Goal: Task Accomplishment & Management: Manage account settings

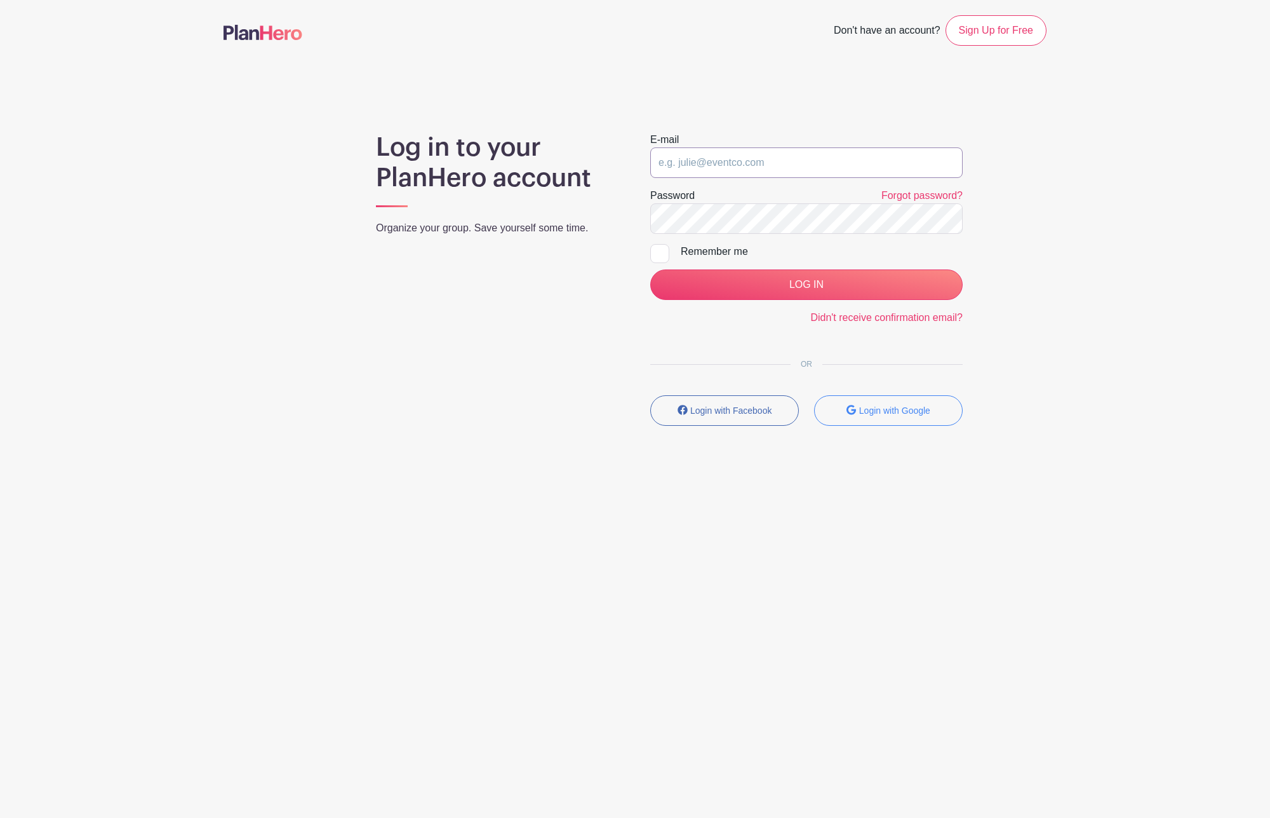
click at [777, 162] on input "email" at bounding box center [806, 162] width 313 height 30
type input "[PERSON_NAME][EMAIL_ADDRESS][PERSON_NAME][DOMAIN_NAME]"
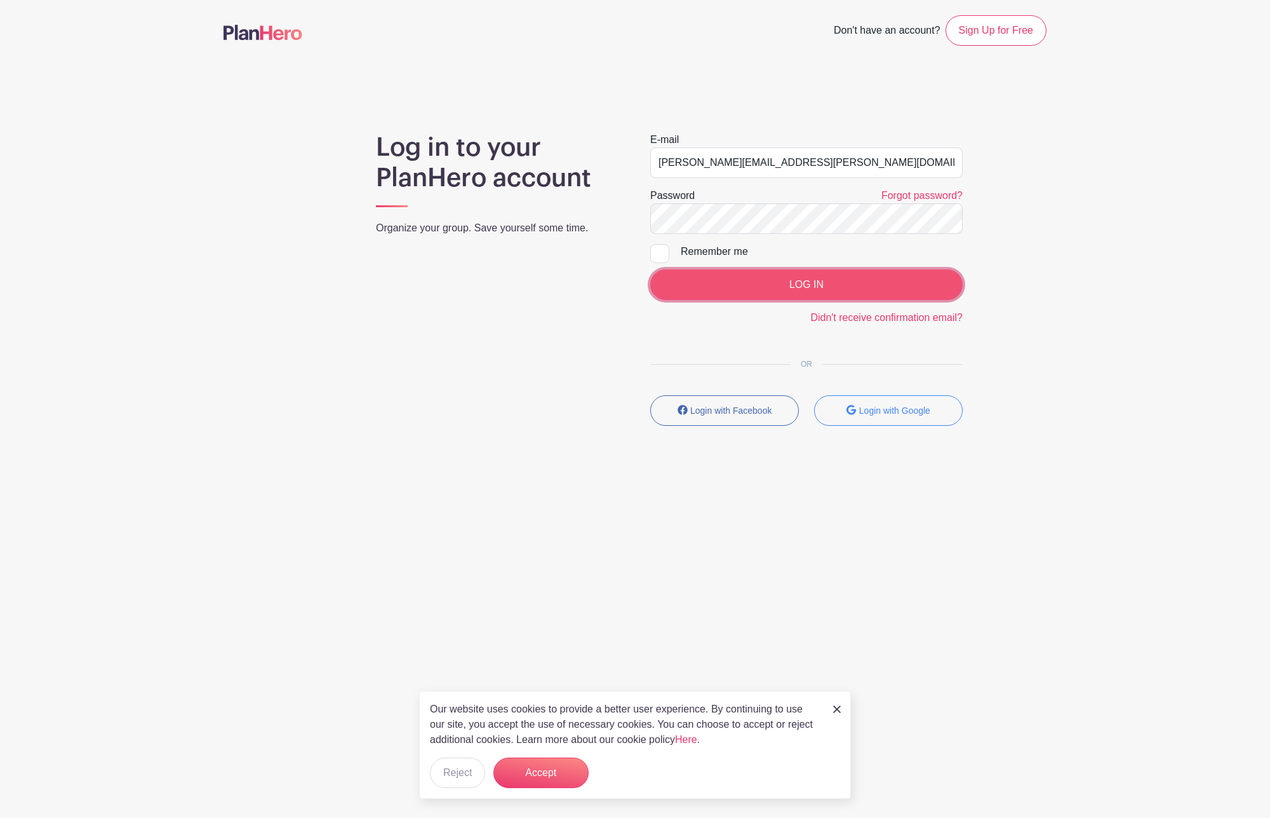
click at [782, 280] on input "LOG IN" at bounding box center [806, 284] width 313 height 30
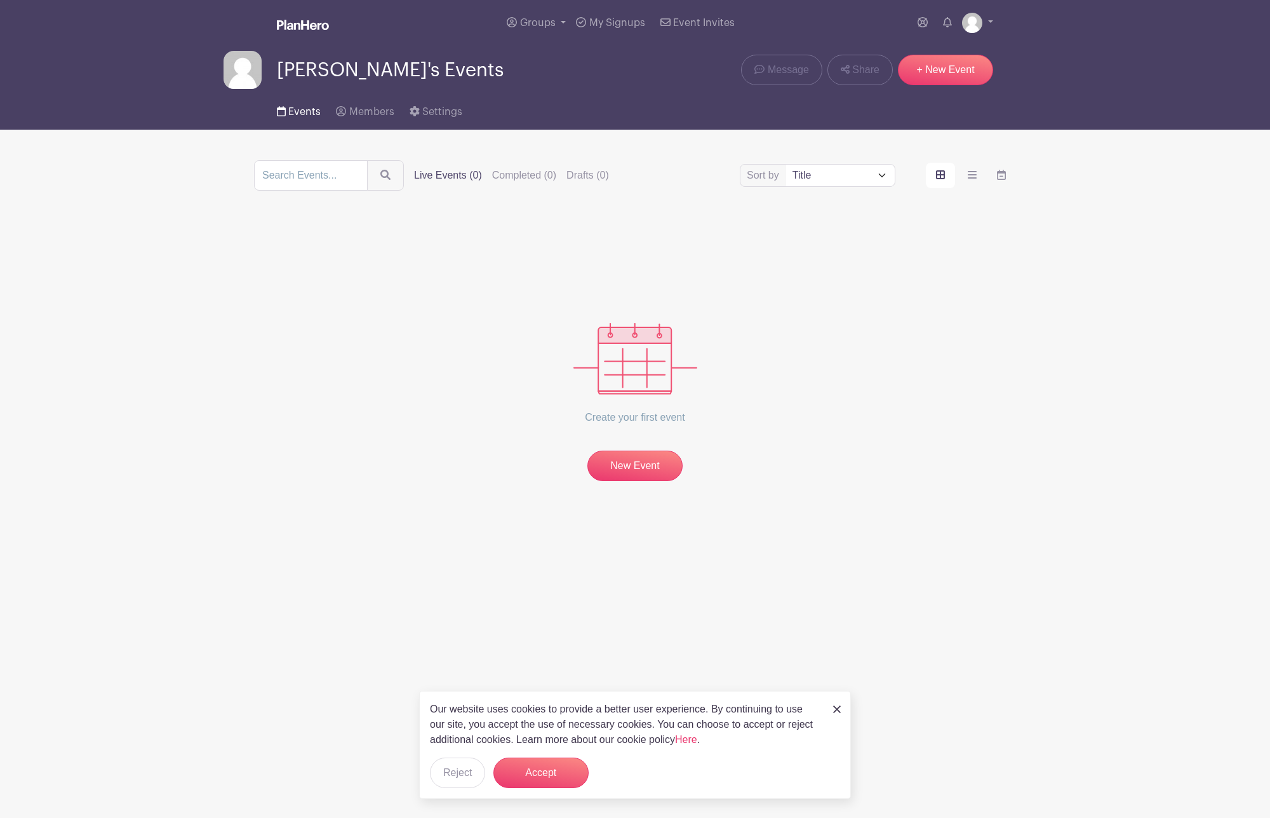
click at [304, 116] on span "Events" at bounding box center [304, 112] width 32 height 10
click at [830, 706] on div "Our website uses cookies to provide a better user experience. By continuing to …" at bounding box center [635, 744] width 432 height 108
click at [539, 769] on button "Accept" at bounding box center [541, 772] width 95 height 30
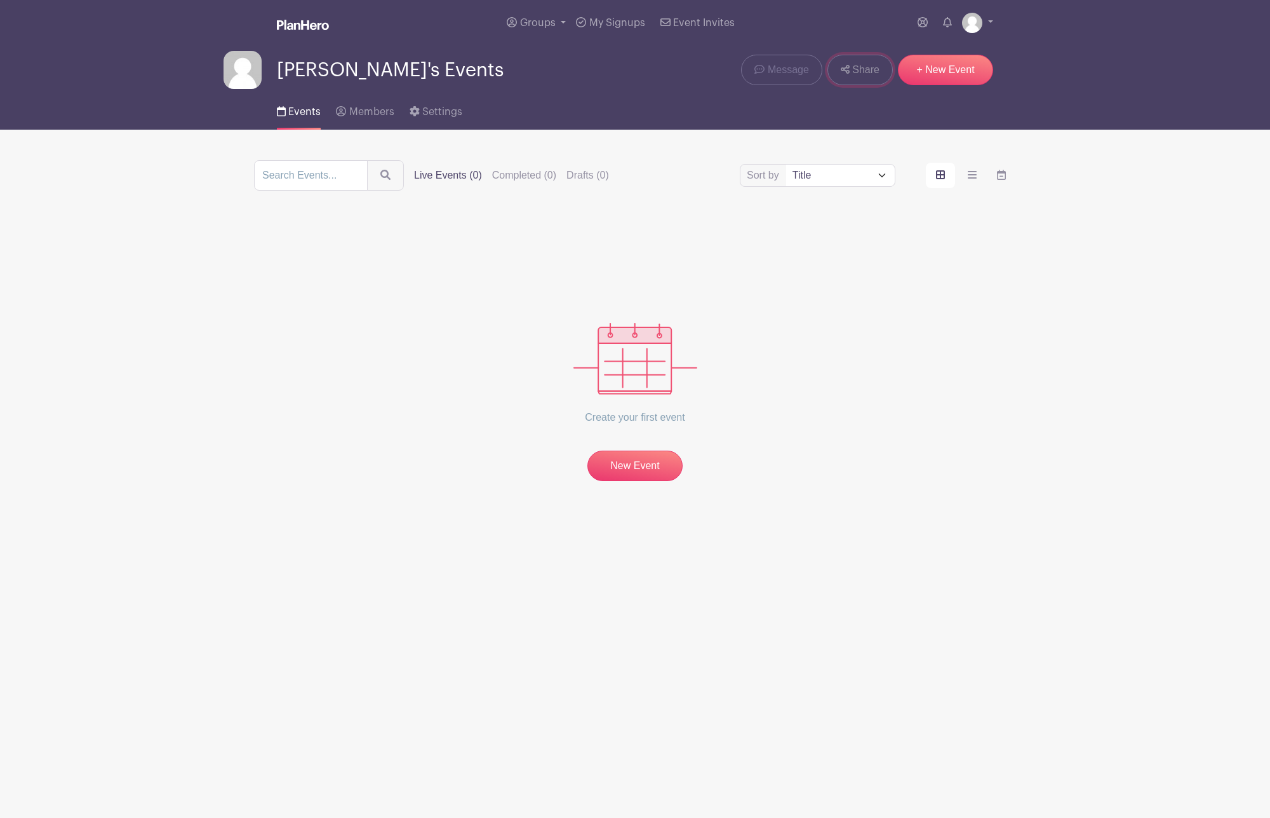
click at [857, 72] on span "Share" at bounding box center [865, 69] width 27 height 15
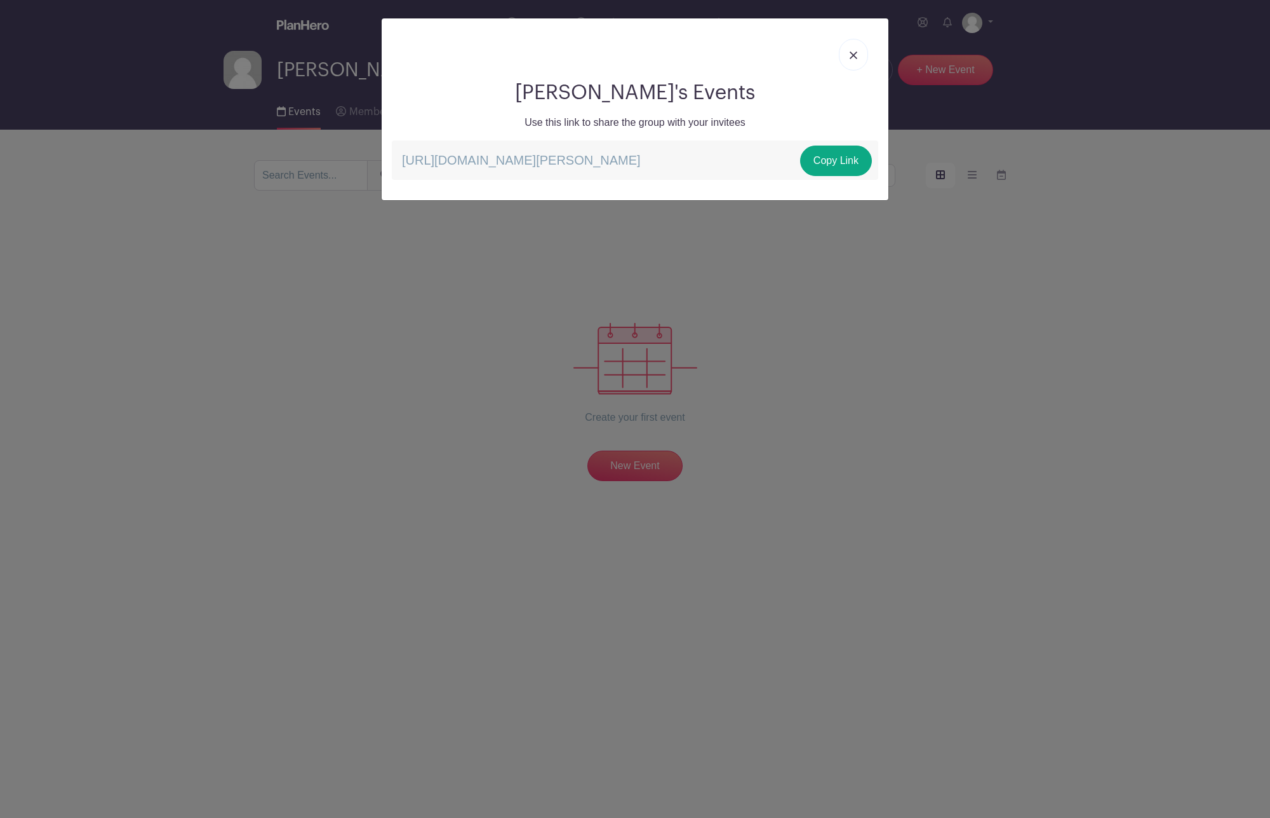
click at [859, 56] on link at bounding box center [853, 55] width 29 height 32
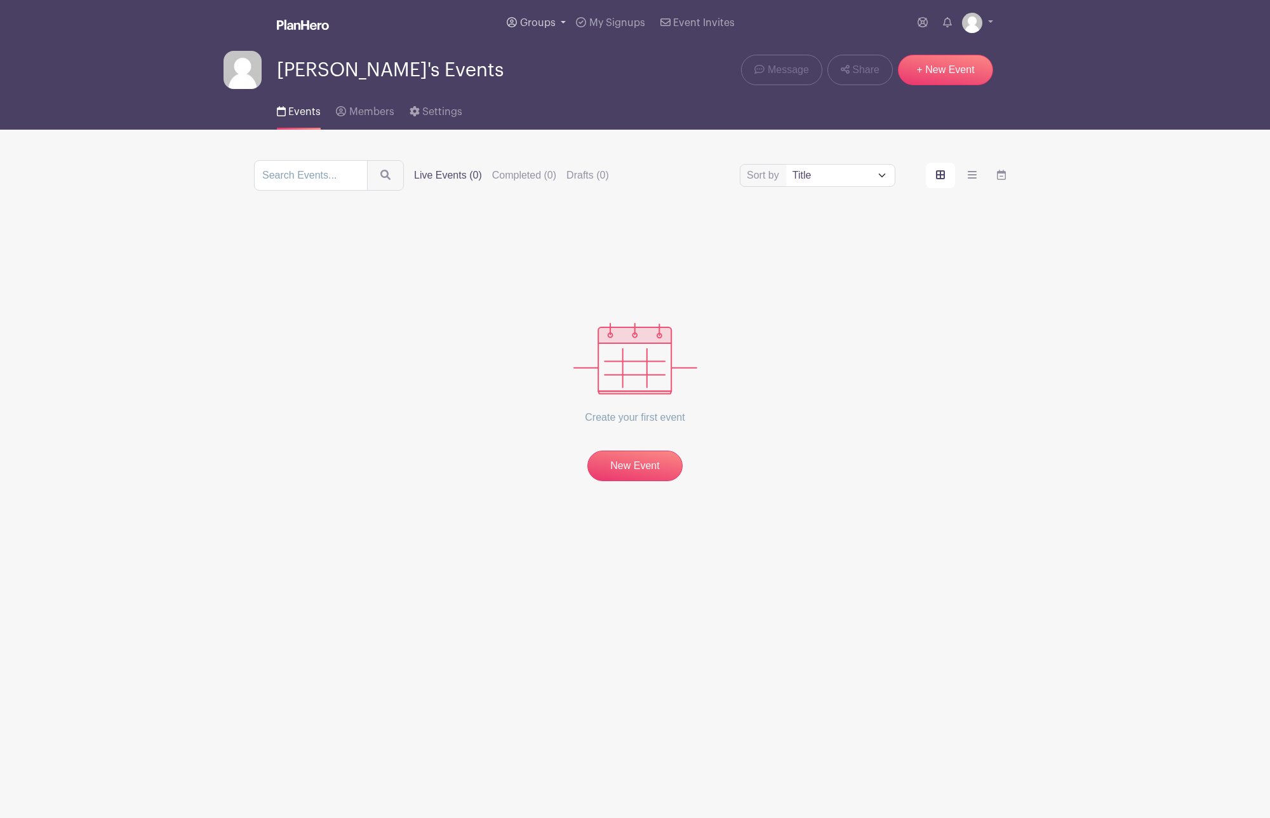
click at [539, 20] on span "Groups" at bounding box center [538, 23] width 36 height 10
click at [700, 18] on span "Event Invites" at bounding box center [704, 23] width 62 height 10
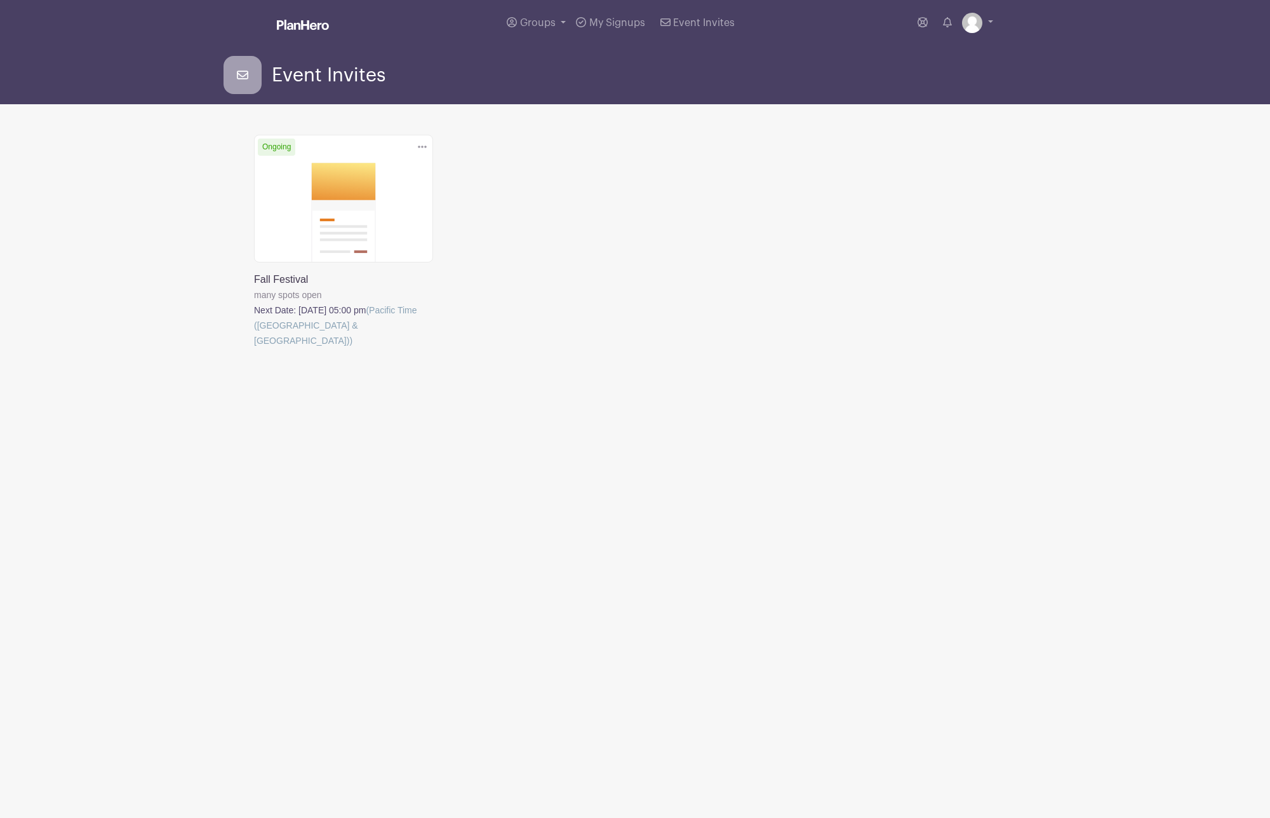
click at [254, 348] on link at bounding box center [254, 348] width 0 height 0
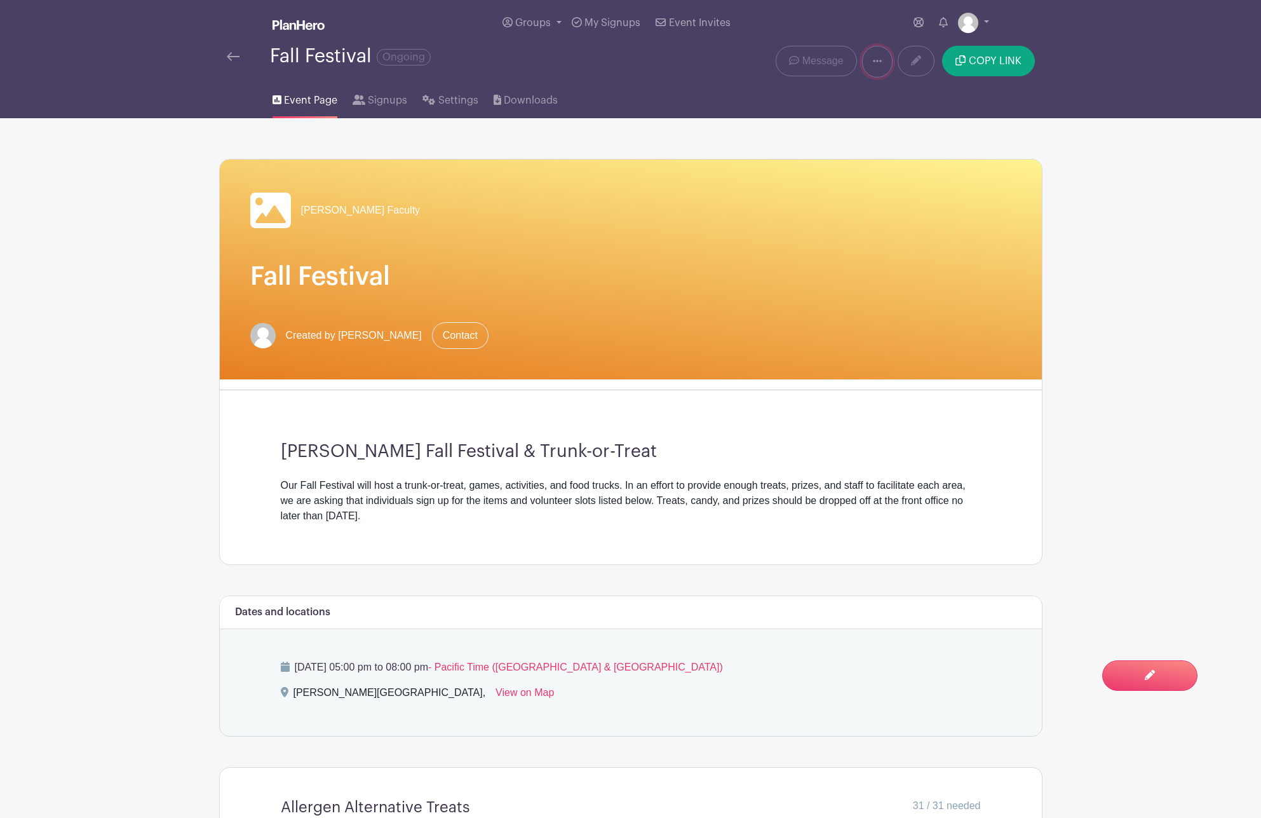
click at [881, 65] on icon at bounding box center [877, 61] width 9 height 10
click at [847, 100] on div "Event Page Signups Settings Downloads" at bounding box center [631, 97] width 838 height 41
click at [297, 210] on div "Bohach Faculty" at bounding box center [335, 210] width 170 height 41
click at [268, 209] on icon at bounding box center [270, 210] width 41 height 36
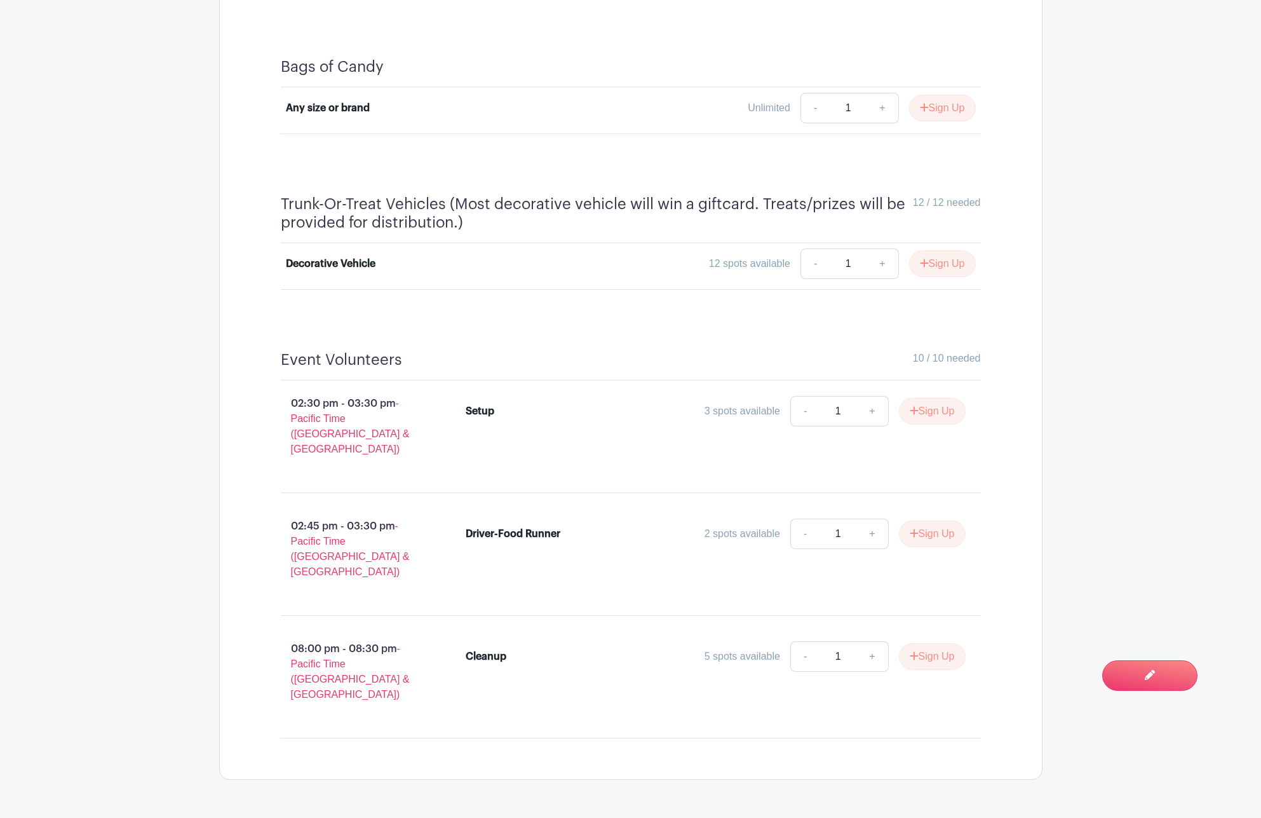
scroll to position [2371, 0]
click at [587, 203] on h4 "Trunk-Or-Treat Vehicles (Most decorative vehicle will win a giftcard. Treats/pr…" at bounding box center [597, 216] width 632 height 37
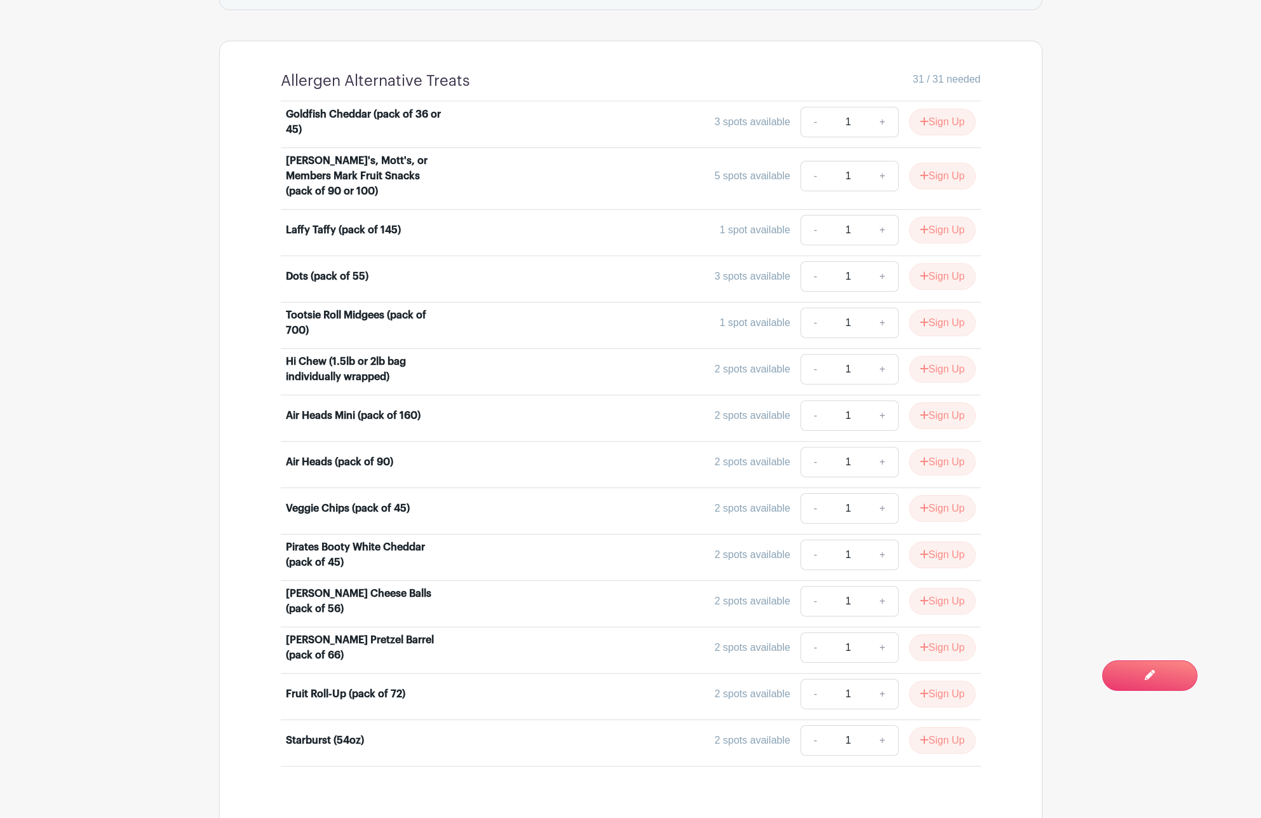
scroll to position [0, 0]
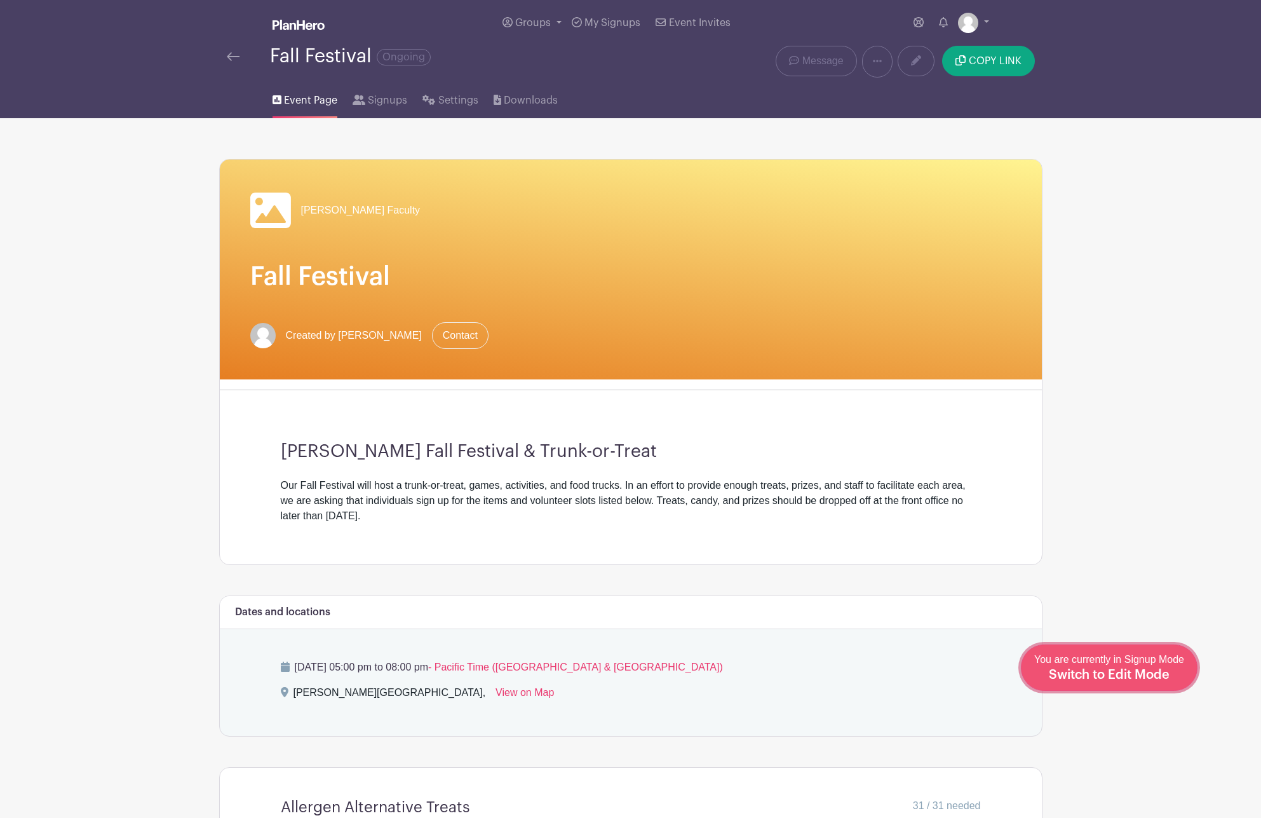
click at [1157, 680] on span "Switch to Edit Mode" at bounding box center [1109, 674] width 121 height 13
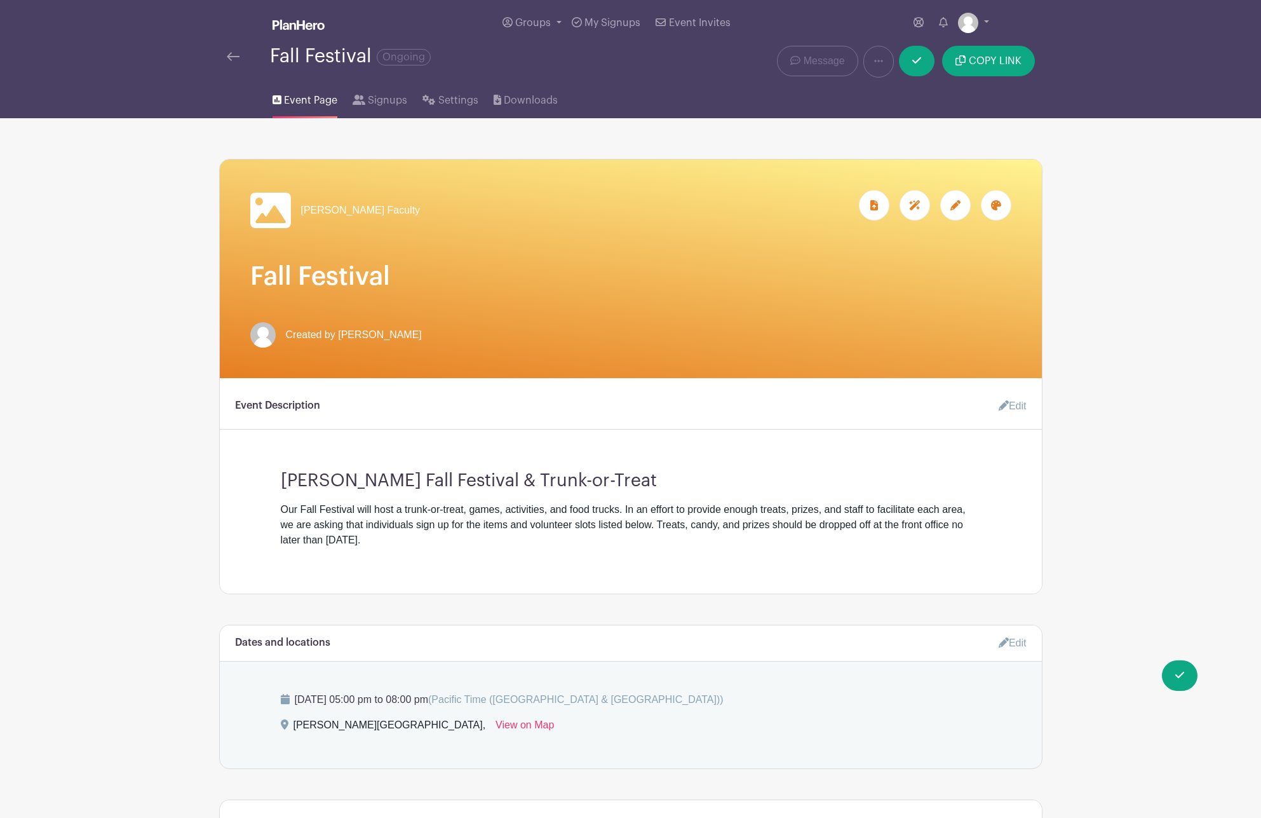
click at [301, 215] on span "Bohach Faculty" at bounding box center [360, 210] width 119 height 15
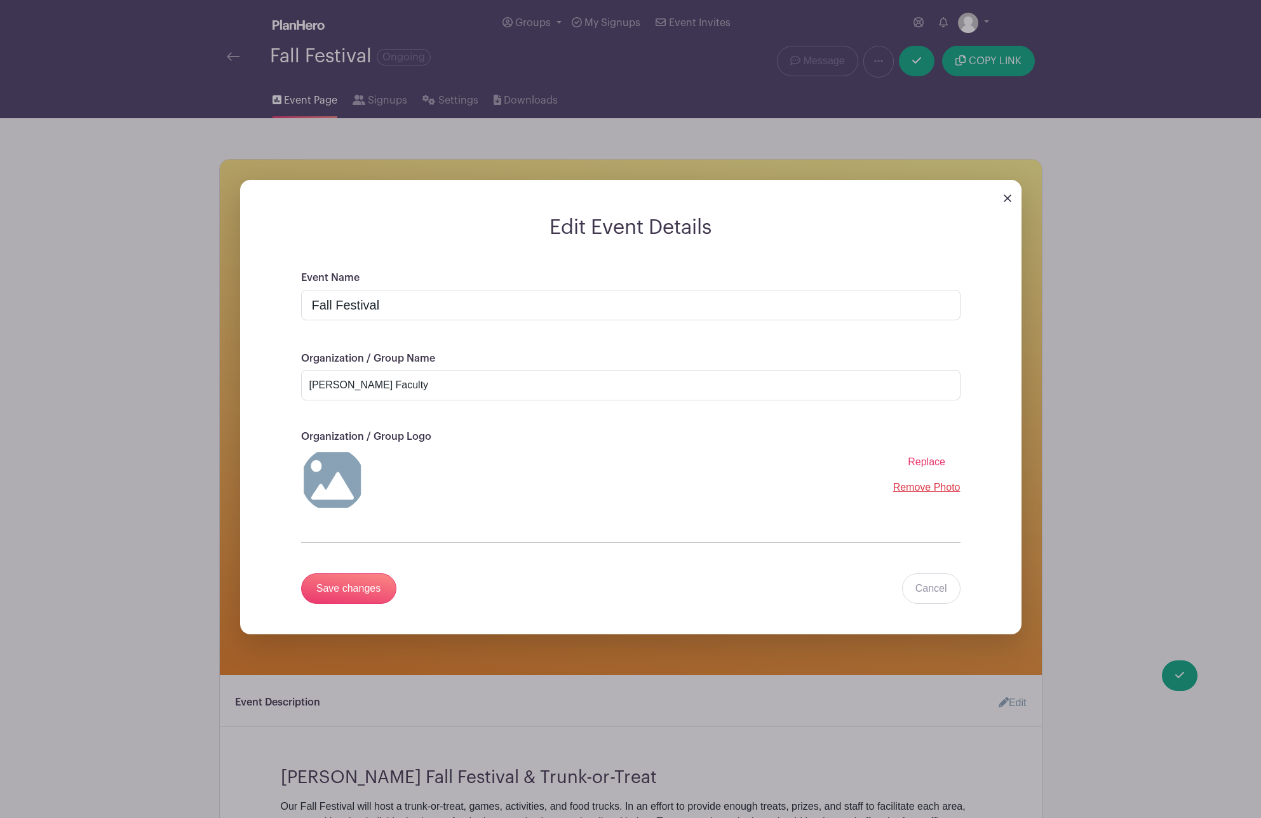
click at [929, 462] on span "Replace" at bounding box center [926, 461] width 37 height 11
click at [0, 0] on input "Replace" at bounding box center [0, 0] width 0 height 0
click at [309, 306] on input "Fall Festival" at bounding box center [630, 305] width 659 height 30
click at [576, 307] on input "2025 Bohach Elementary Fall Festival" at bounding box center [630, 305] width 659 height 30
type input "2025 Bohach Elementary Fall Festival - Tuesday, October 28th"
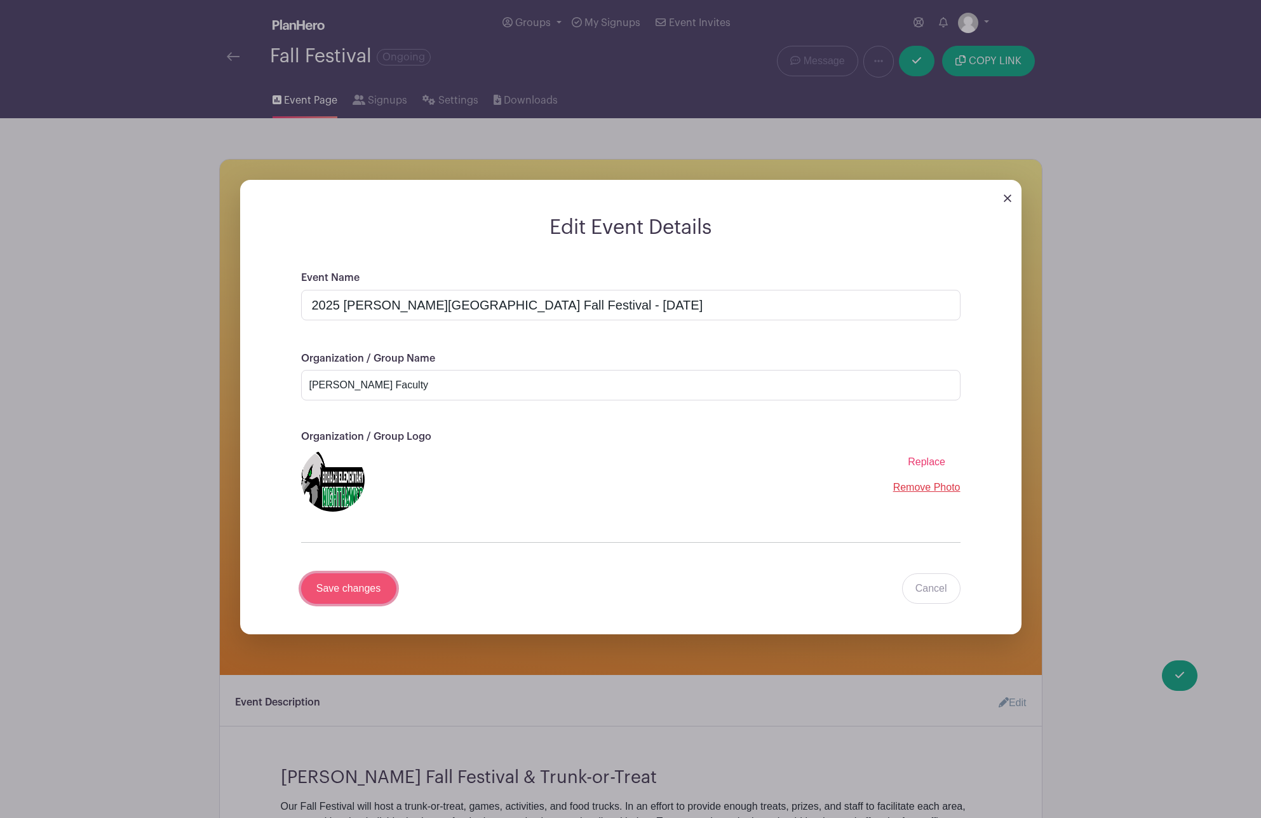
click at [349, 588] on input "Save changes" at bounding box center [348, 588] width 95 height 30
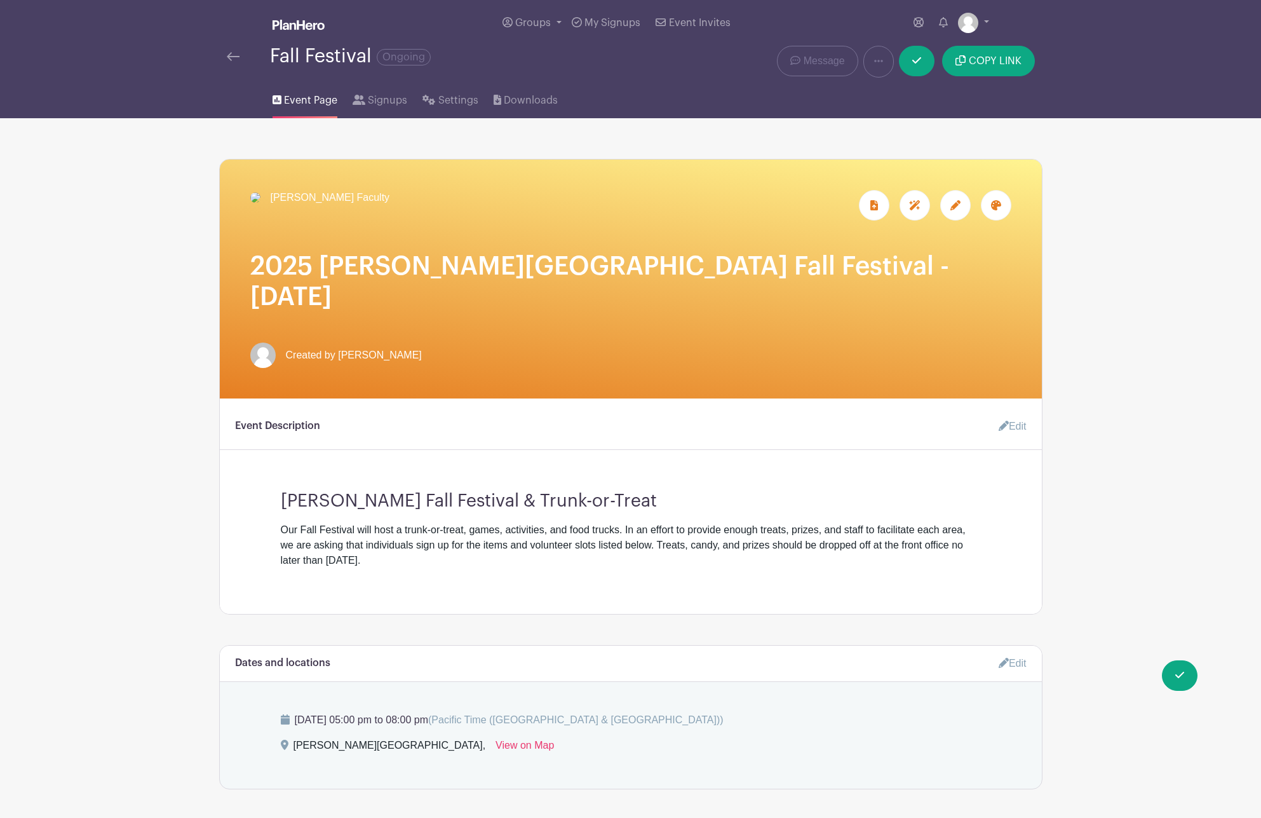
click at [260, 203] on img at bounding box center [255, 197] width 10 height 10
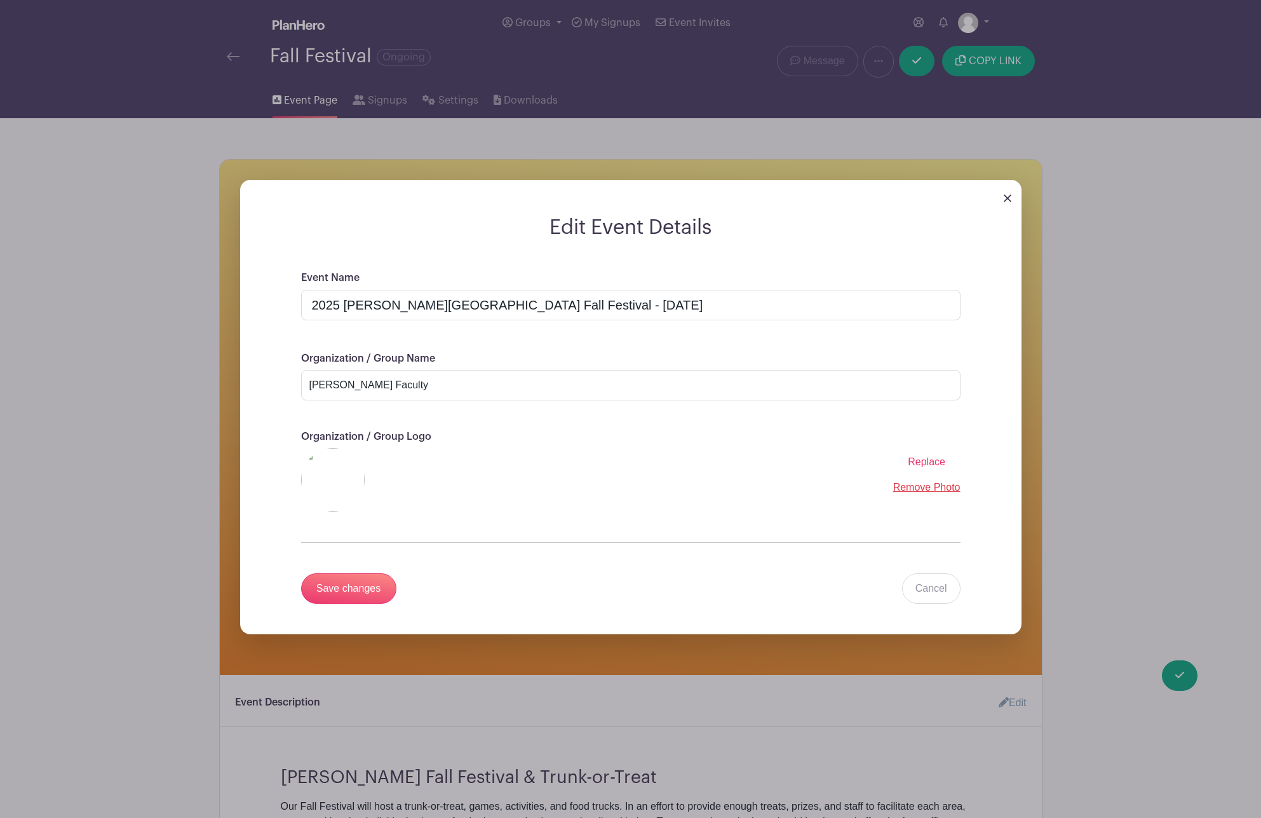
click at [915, 489] on link "Remove Photo" at bounding box center [926, 486] width 67 height 11
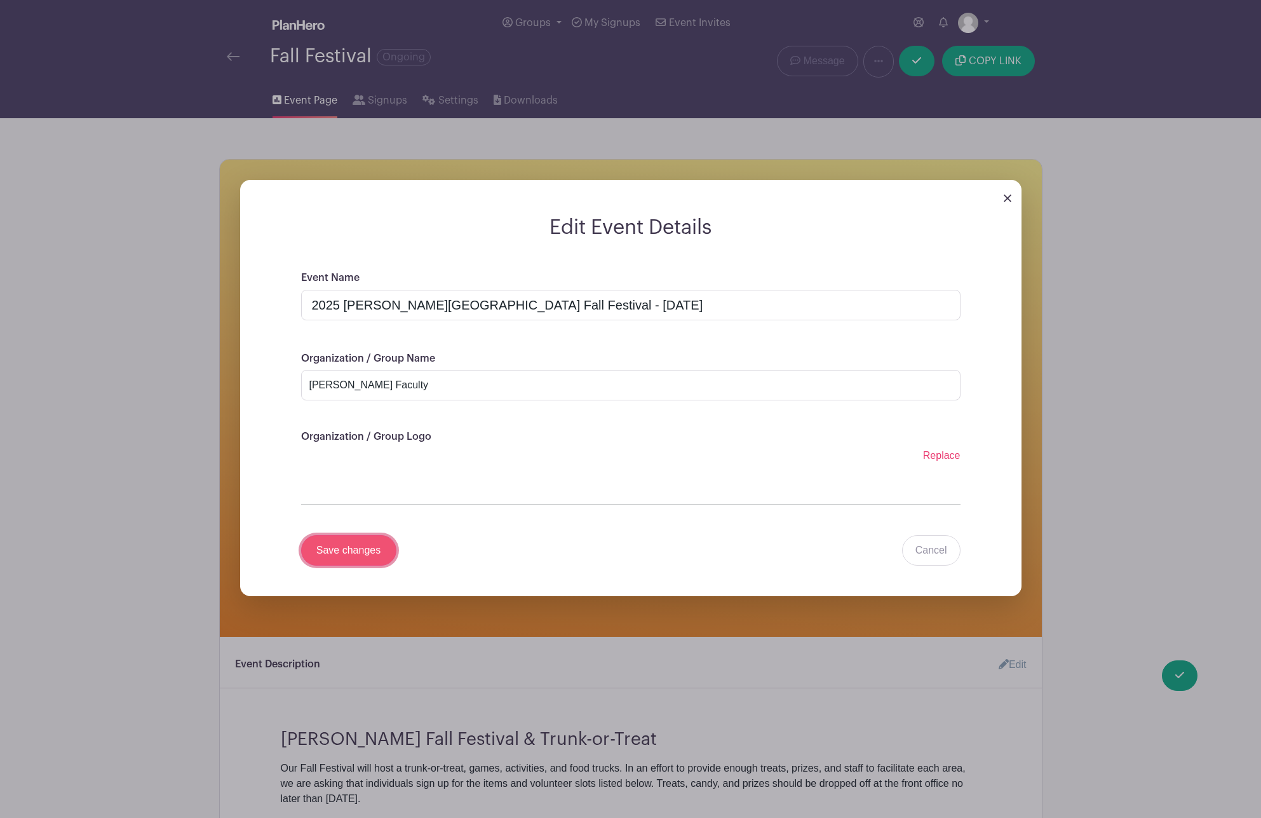
click at [346, 553] on input "Save changes" at bounding box center [348, 550] width 95 height 30
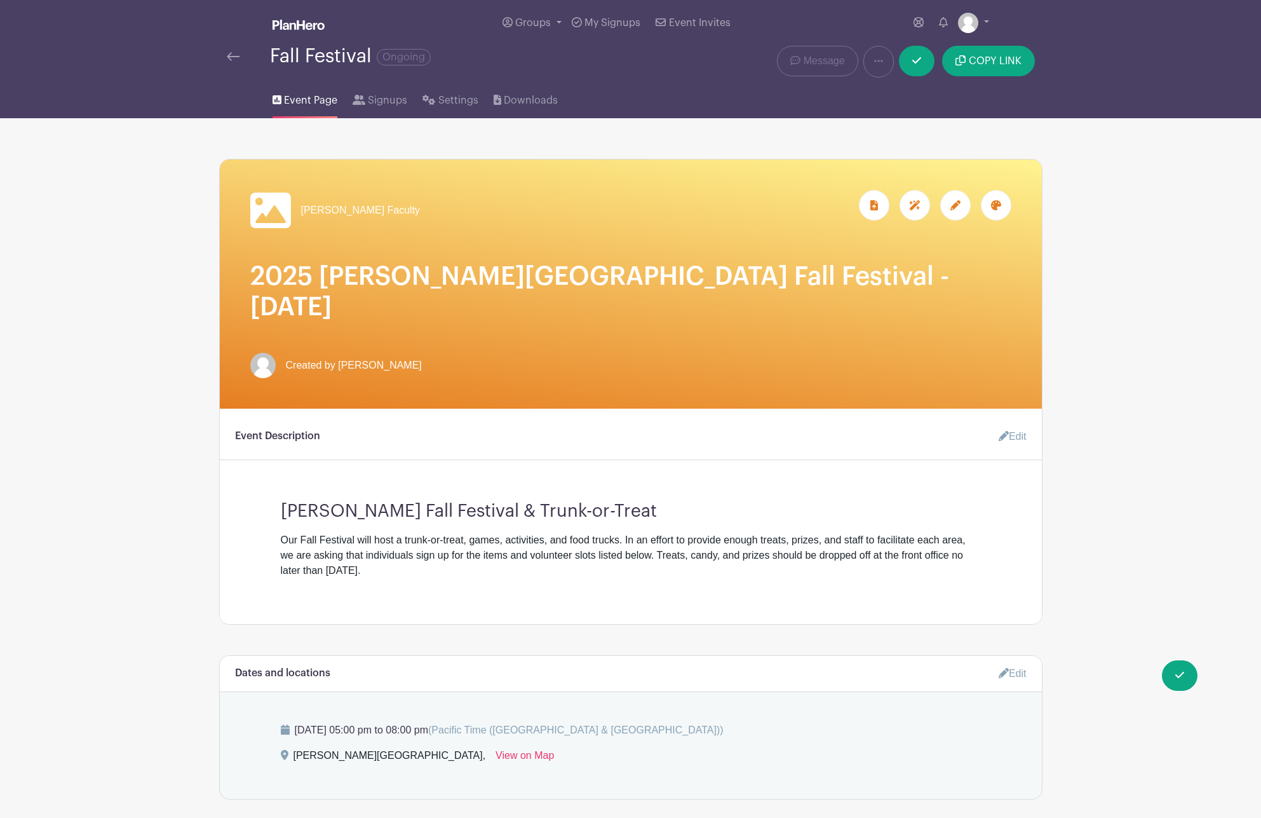
click at [955, 217] on div at bounding box center [955, 205] width 30 height 30
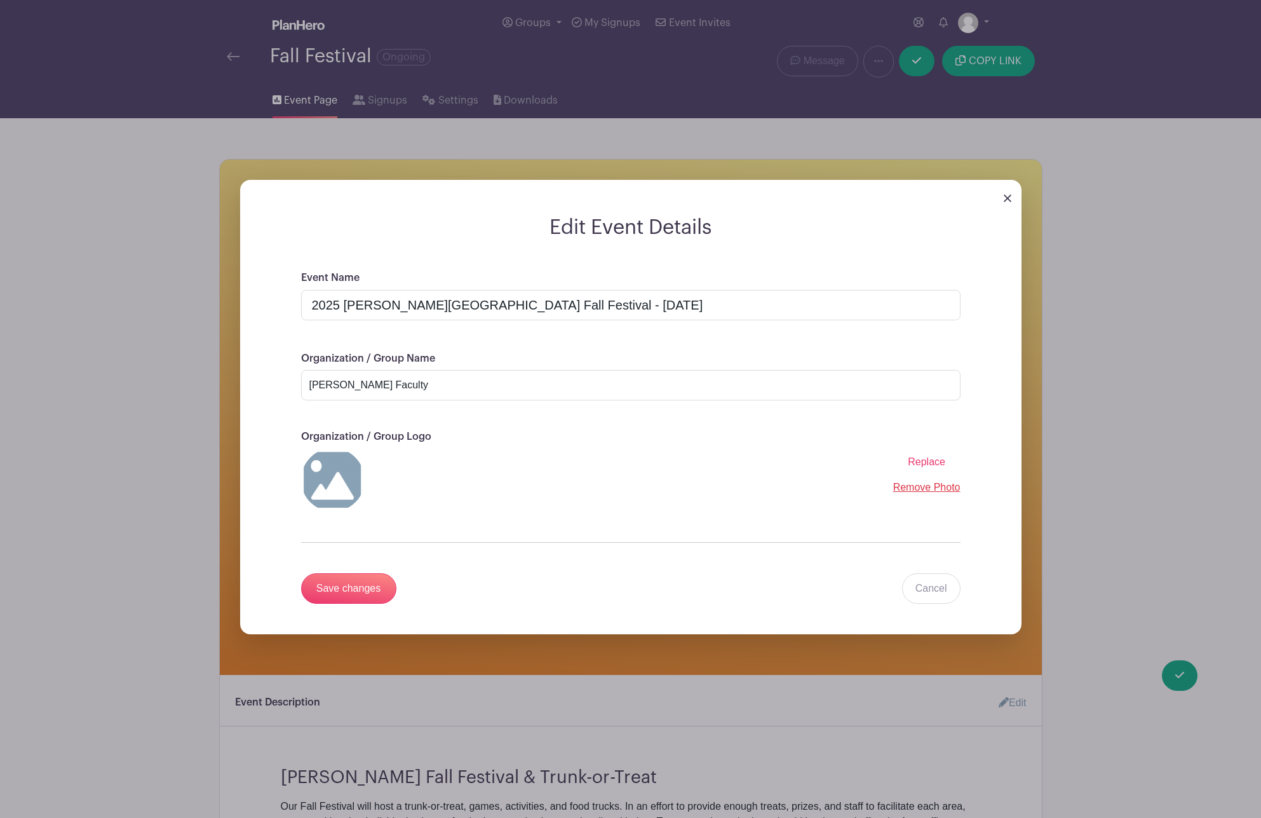
click at [1007, 196] on img at bounding box center [1008, 198] width 8 height 8
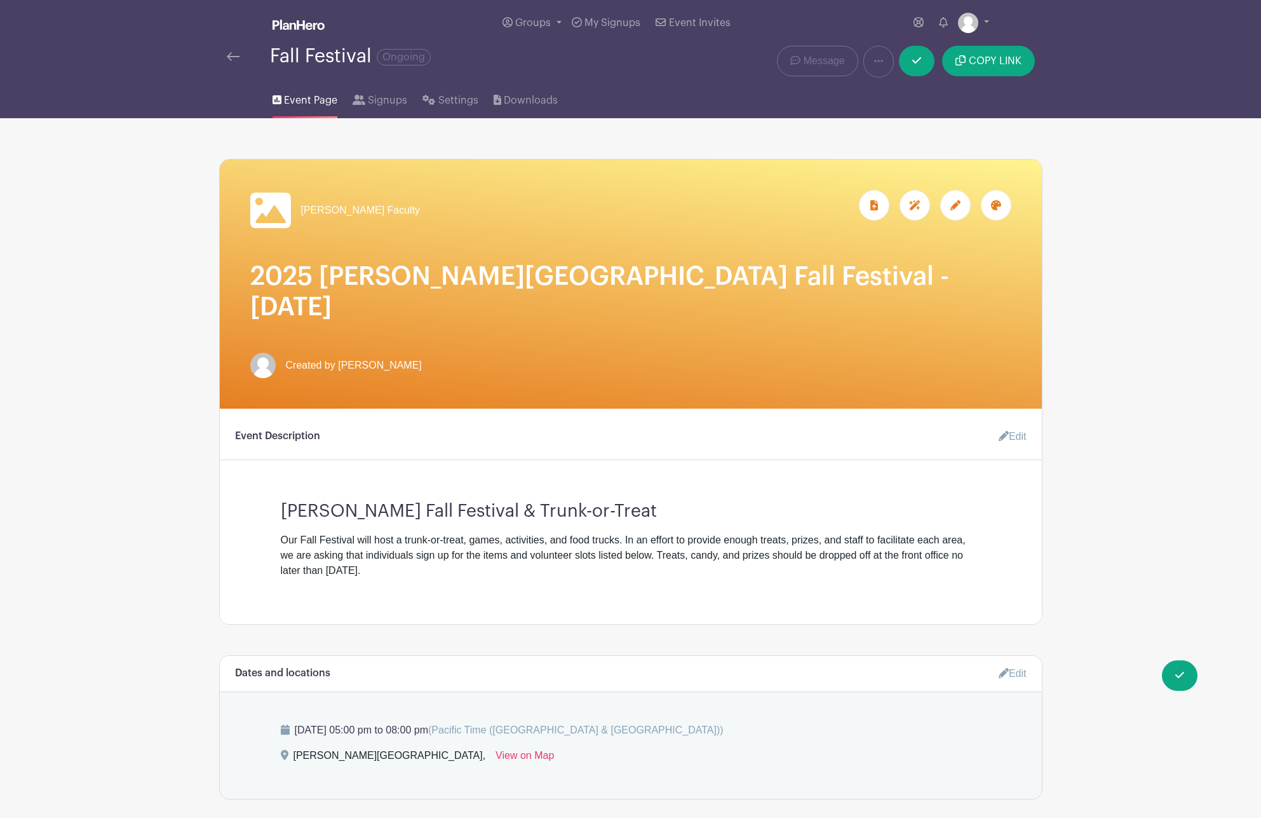
click at [1002, 206] on div at bounding box center [996, 205] width 30 height 30
click at [934, 267] on label "filters" at bounding box center [935, 265] width 19 height 19
click at [0, 0] on input "filters" at bounding box center [0, 0] width 0 height 0
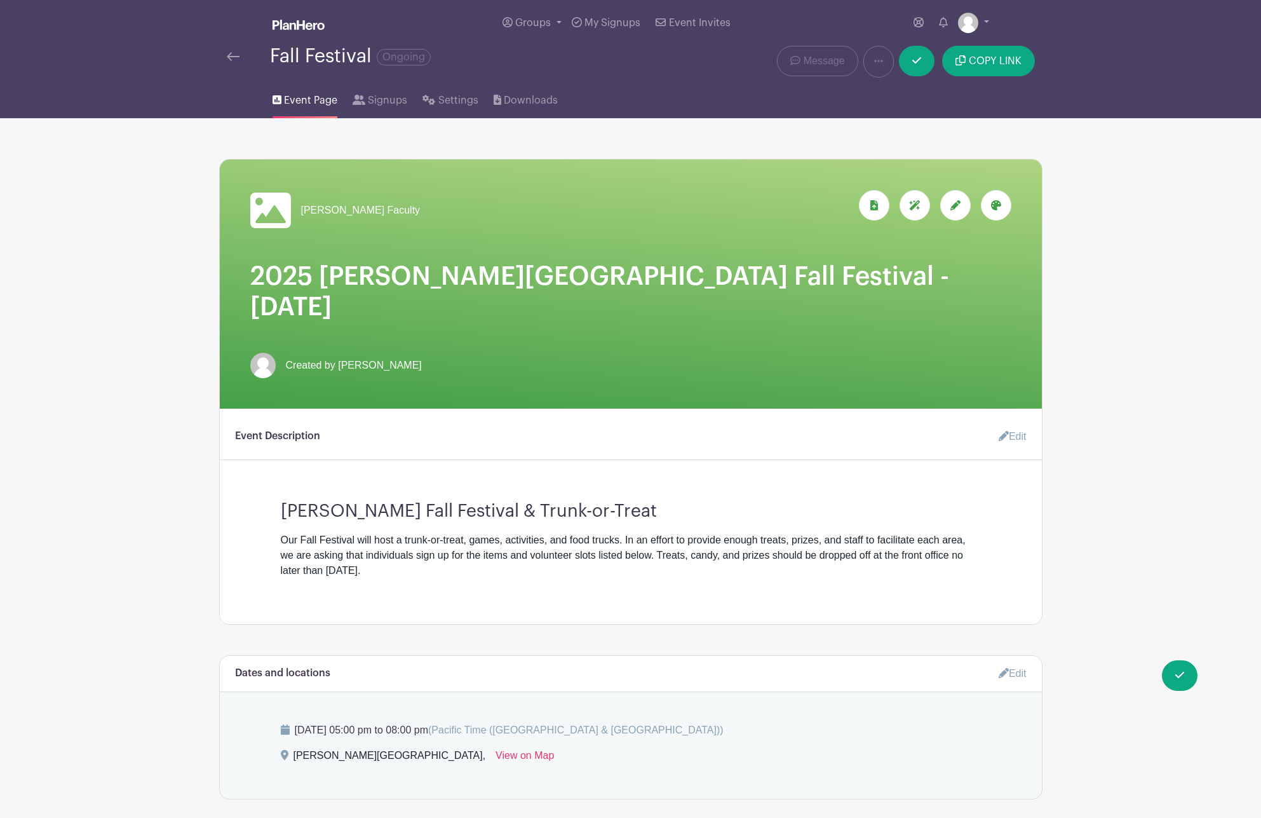
click at [1006, 206] on div at bounding box center [996, 205] width 30 height 30
click at [931, 268] on label "filters" at bounding box center [935, 265] width 19 height 19
click at [0, 0] on input "filters" at bounding box center [0, 0] width 0 height 0
click at [802, 271] on h1 "2025 Bohach Elementary Fall Festival - Tuesday, October 28th" at bounding box center [630, 291] width 761 height 61
click at [959, 206] on icon at bounding box center [955, 205] width 10 height 10
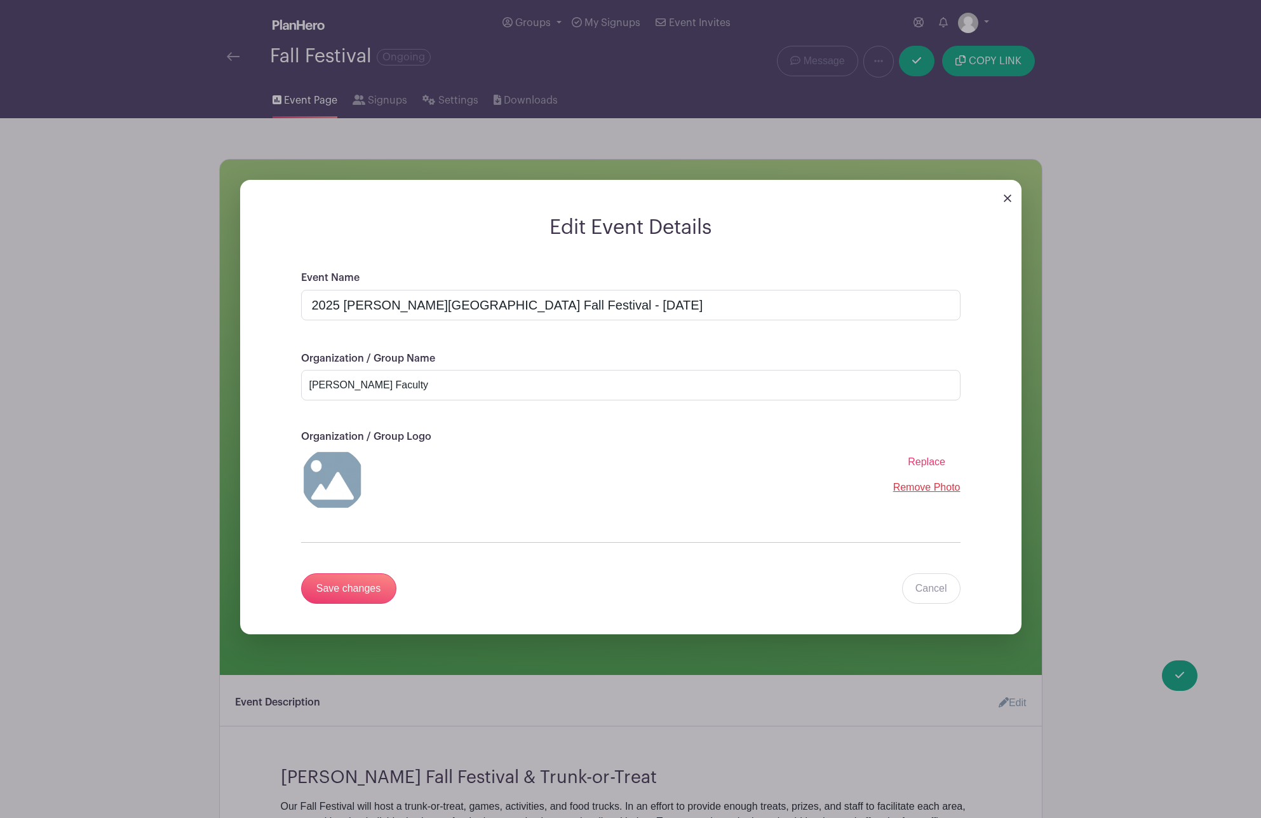
click at [1010, 198] on img at bounding box center [1008, 198] width 8 height 8
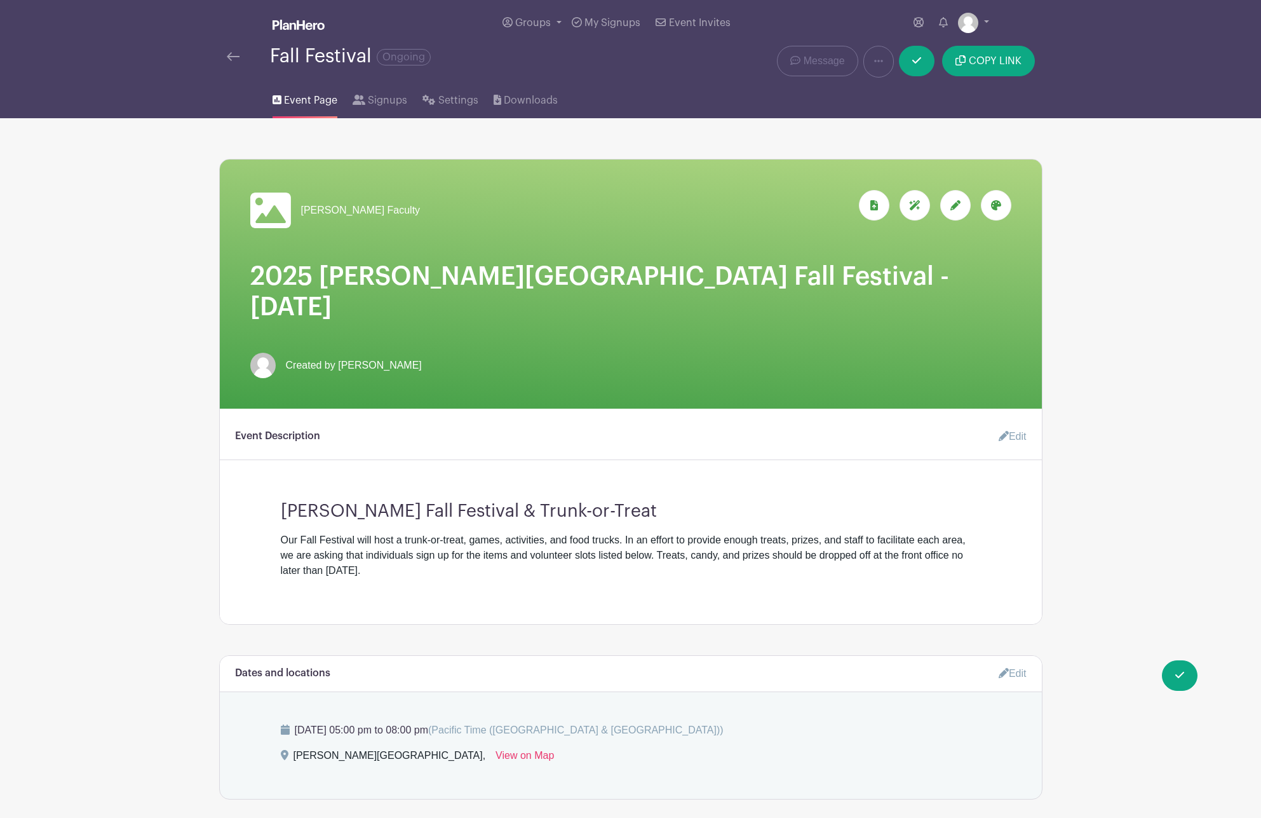
click at [1000, 210] on div at bounding box center [996, 205] width 30 height 30
click at [701, 279] on h1 "2025 Bohach Elementary Fall Festival - Tuesday, October 28th" at bounding box center [630, 291] width 761 height 61
click at [912, 69] on link at bounding box center [917, 61] width 36 height 30
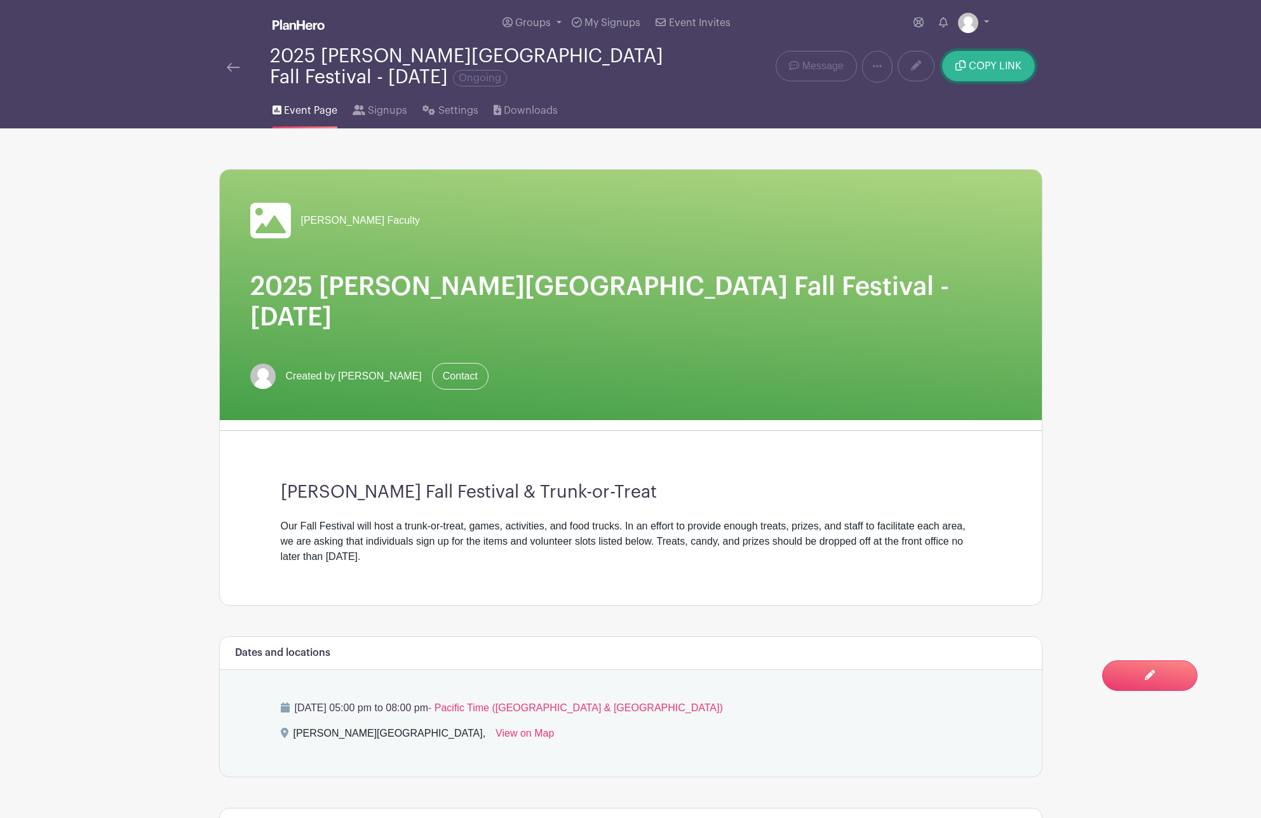
click at [988, 76] on button "COPY LINK" at bounding box center [988, 66] width 92 height 30
